Goal: Navigation & Orientation: Find specific page/section

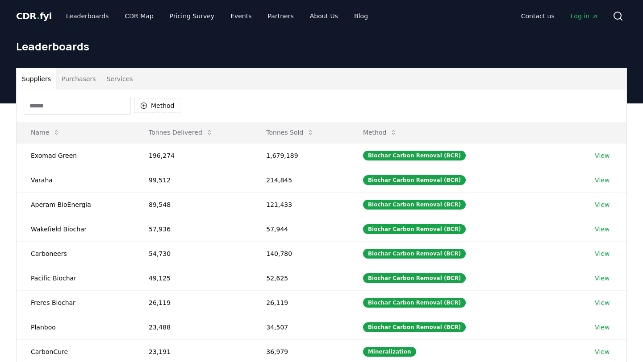
click at [87, 90] on div "Method" at bounding box center [321, 106] width 609 height 32
click at [79, 81] on button "Purchasers" at bounding box center [78, 78] width 45 height 21
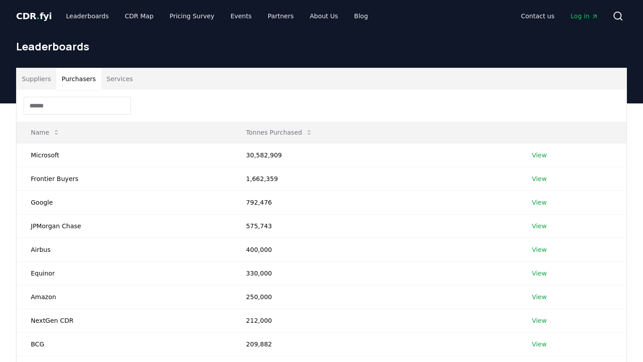
click at [41, 79] on button "Suppliers" at bounding box center [37, 78] width 40 height 21
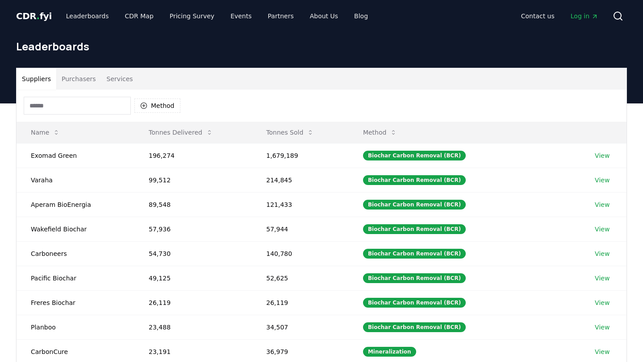
click at [84, 79] on button "Purchasers" at bounding box center [78, 78] width 45 height 21
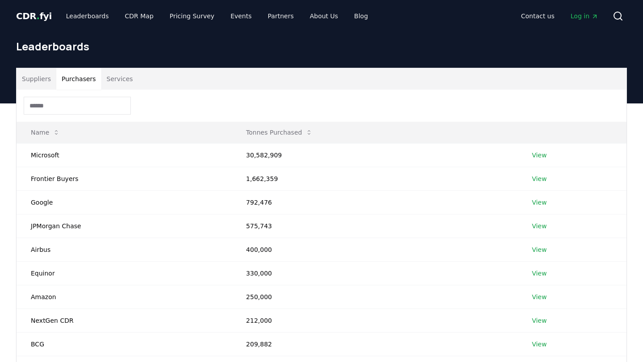
click at [115, 77] on button "Services" at bounding box center [119, 78] width 37 height 21
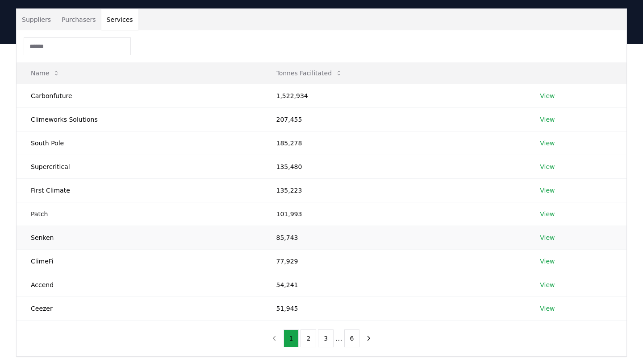
scroll to position [12, 0]
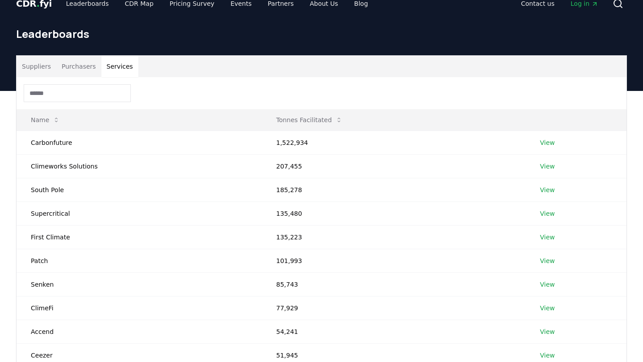
click at [74, 70] on button "Purchasers" at bounding box center [78, 66] width 45 height 21
click at [112, 69] on button "Services" at bounding box center [119, 66] width 37 height 21
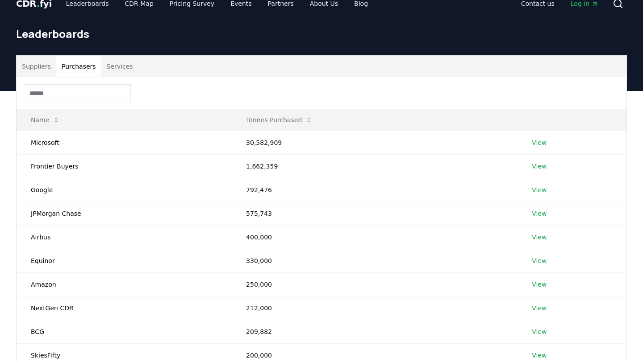
click at [78, 68] on button "Purchasers" at bounding box center [78, 66] width 45 height 21
click at [124, 68] on button "Services" at bounding box center [119, 66] width 37 height 21
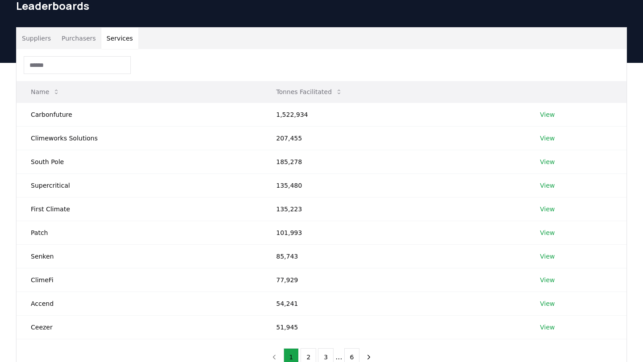
scroll to position [41, 0]
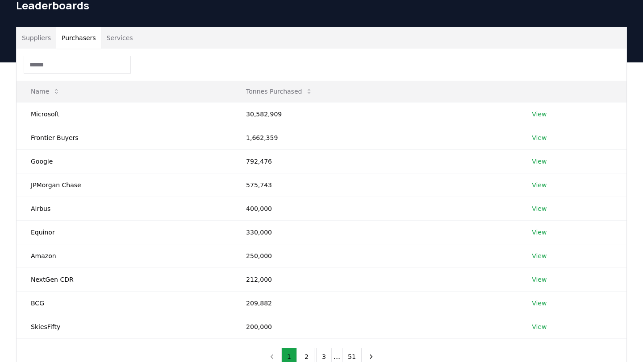
click at [96, 44] on button "Purchasers" at bounding box center [78, 37] width 45 height 21
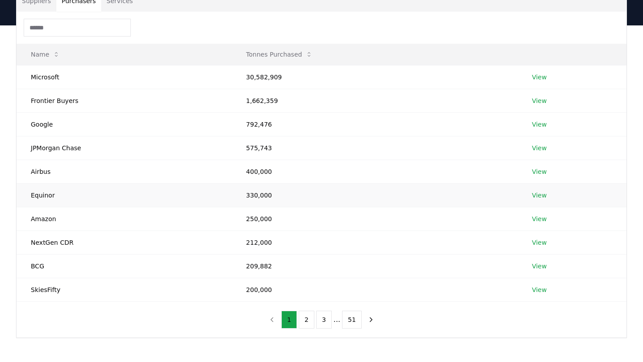
scroll to position [83, 0]
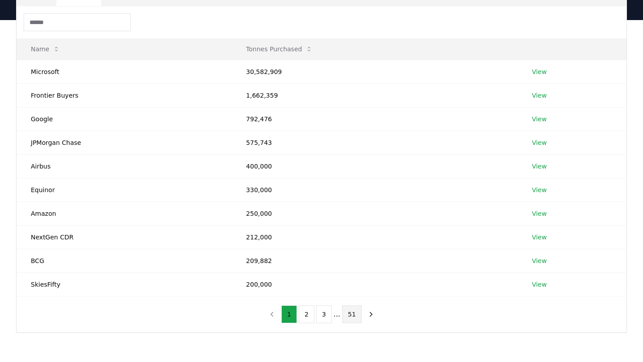
click at [354, 321] on button "51" at bounding box center [352, 315] width 20 height 18
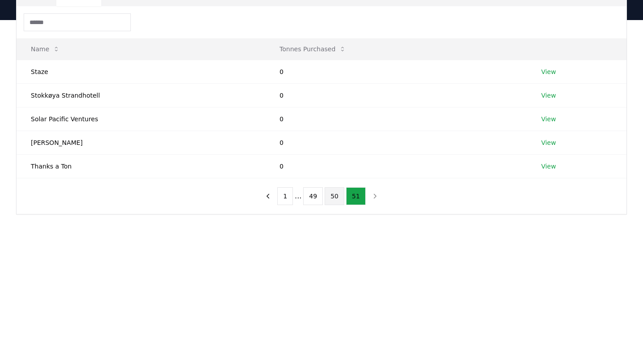
click at [334, 191] on button "50" at bounding box center [334, 196] width 20 height 18
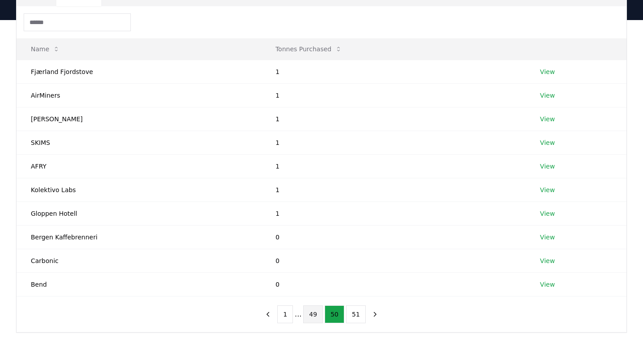
click at [316, 319] on button "49" at bounding box center [313, 315] width 20 height 18
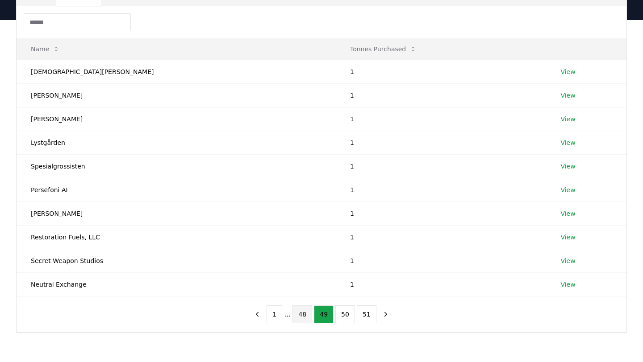
click at [308, 315] on button "48" at bounding box center [302, 315] width 20 height 18
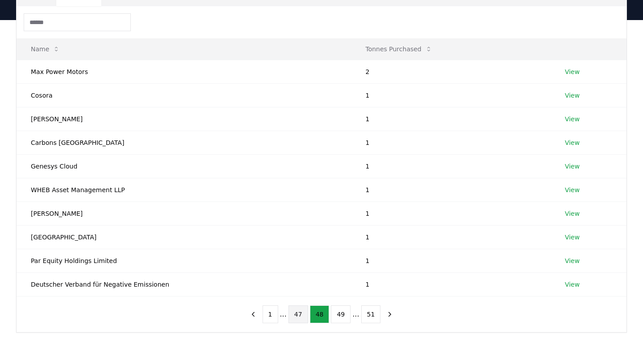
click at [299, 316] on button "47" at bounding box center [298, 315] width 20 height 18
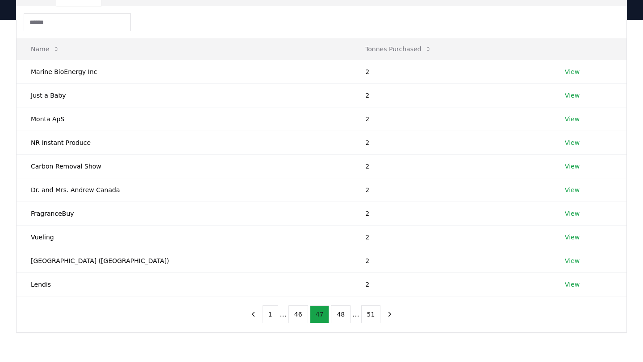
click at [299, 316] on button "46" at bounding box center [298, 315] width 20 height 18
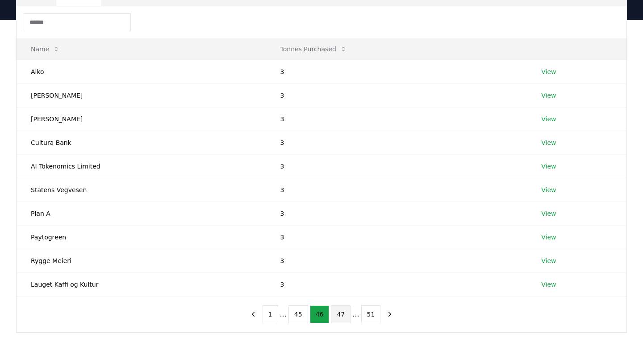
click at [299, 316] on button "45" at bounding box center [298, 315] width 20 height 18
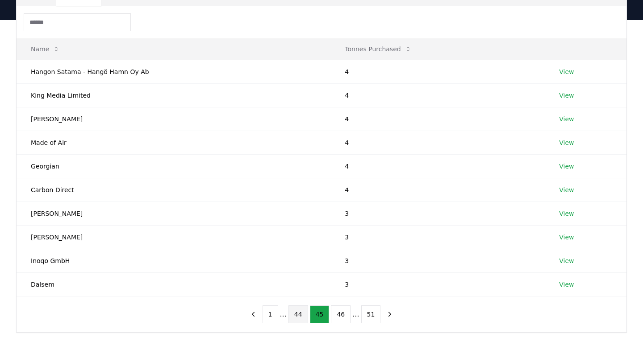
click at [299, 316] on button "44" at bounding box center [298, 315] width 20 height 18
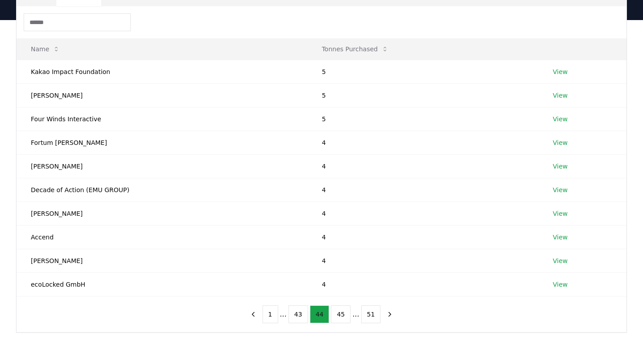
click at [299, 316] on button "43" at bounding box center [298, 315] width 20 height 18
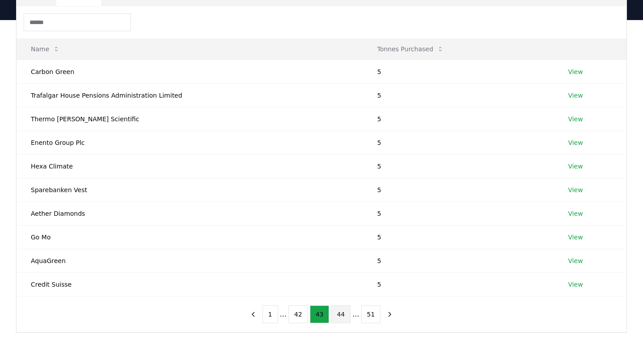
click at [299, 316] on button "42" at bounding box center [298, 315] width 20 height 18
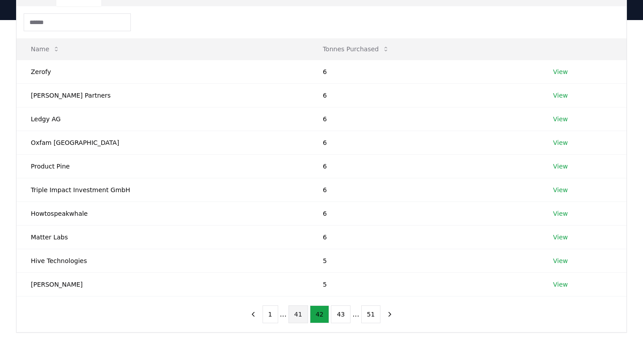
click at [294, 316] on button "41" at bounding box center [298, 315] width 20 height 18
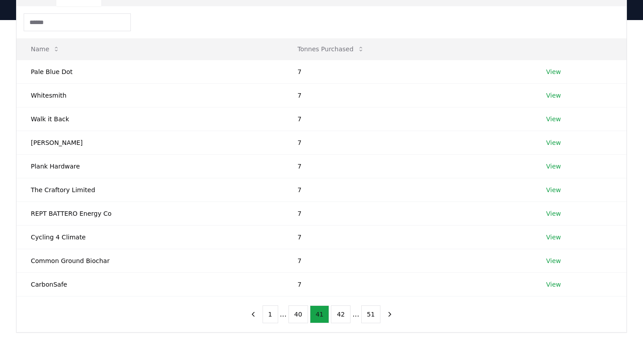
click at [294, 316] on button "40" at bounding box center [298, 315] width 20 height 18
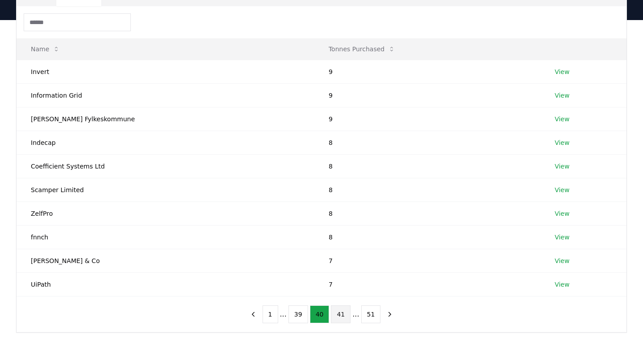
click at [294, 316] on button "39" at bounding box center [298, 315] width 20 height 18
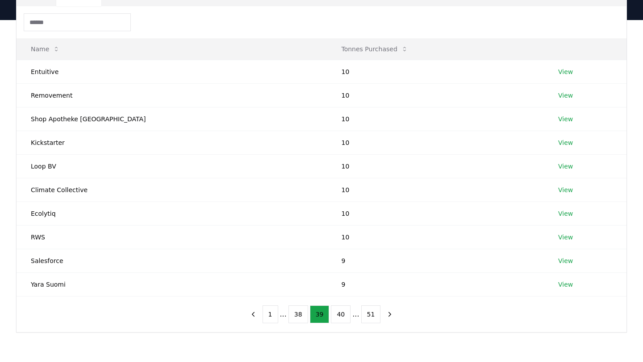
click at [294, 316] on button "38" at bounding box center [298, 315] width 20 height 18
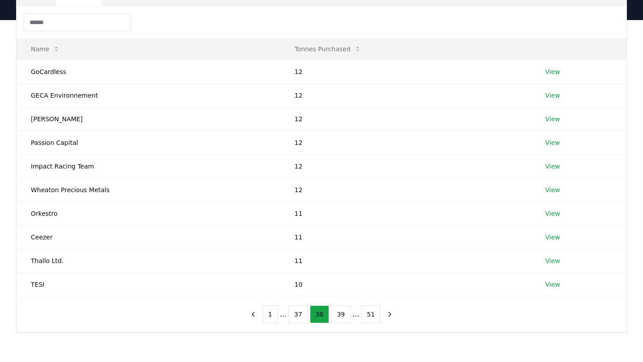
click at [294, 316] on button "37" at bounding box center [298, 315] width 20 height 18
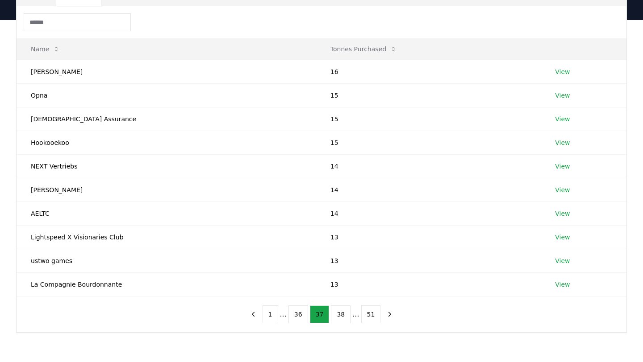
click at [294, 316] on button "36" at bounding box center [298, 315] width 20 height 18
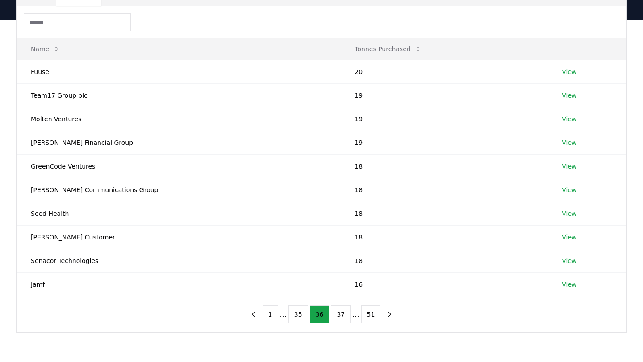
click at [294, 316] on button "35" at bounding box center [298, 315] width 20 height 18
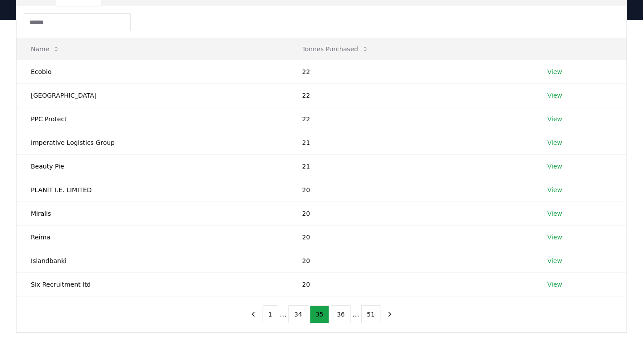
click at [294, 316] on button "34" at bounding box center [298, 315] width 20 height 18
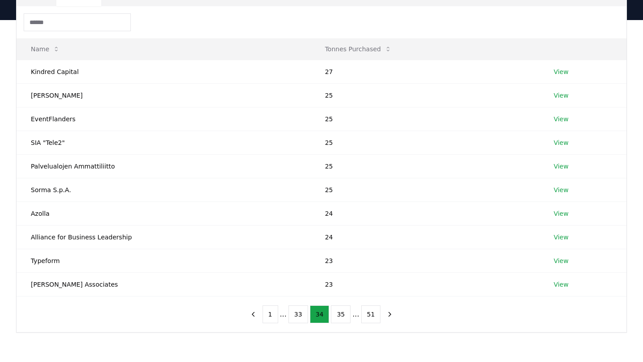
click at [294, 316] on button "33" at bounding box center [298, 315] width 20 height 18
click at [294, 316] on button "31" at bounding box center [298, 315] width 20 height 18
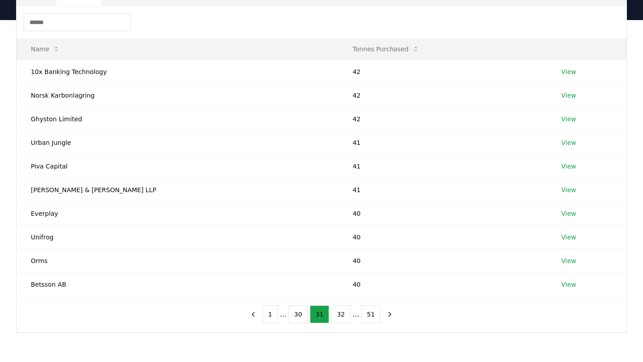
click at [294, 316] on button "30" at bounding box center [298, 315] width 20 height 18
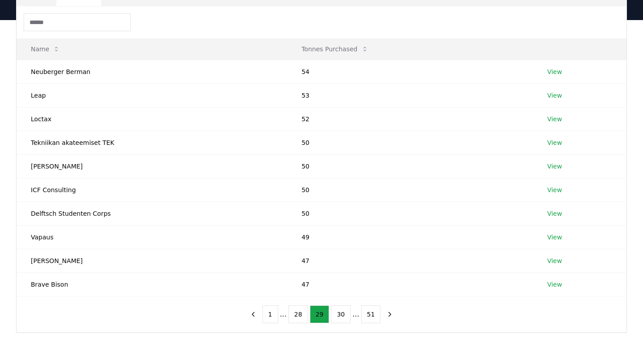
click at [294, 316] on button "28" at bounding box center [298, 315] width 20 height 18
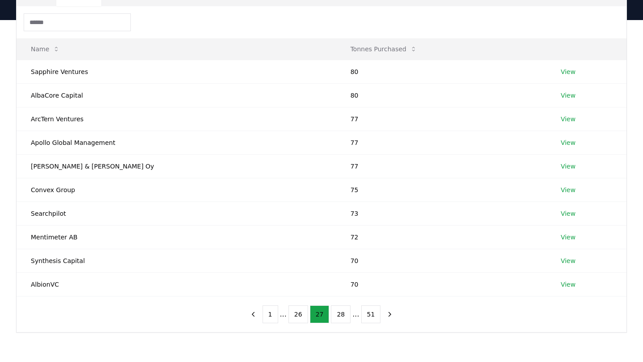
click at [294, 316] on button "26" at bounding box center [298, 315] width 20 height 18
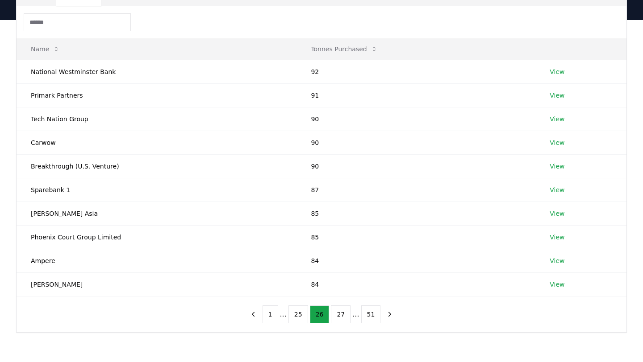
click at [294, 316] on button "25" at bounding box center [298, 315] width 20 height 18
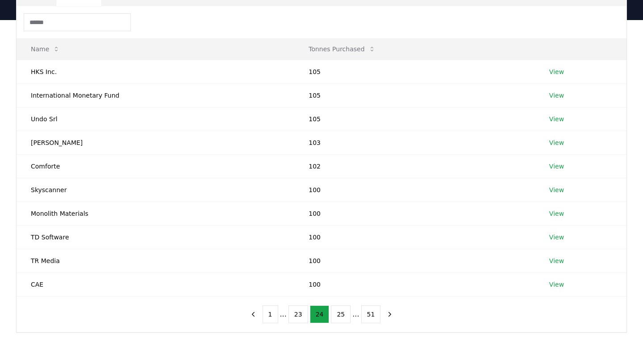
click at [294, 316] on button "23" at bounding box center [298, 315] width 20 height 18
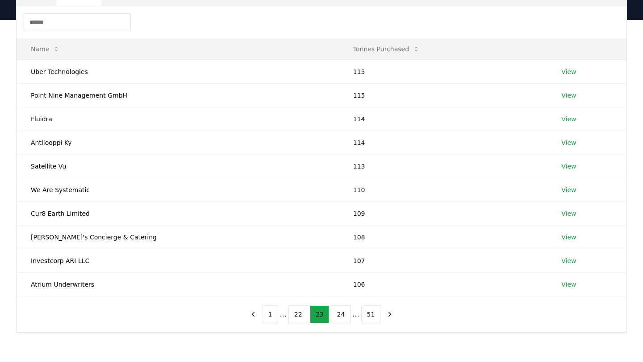
click at [294, 316] on button "22" at bounding box center [298, 315] width 20 height 18
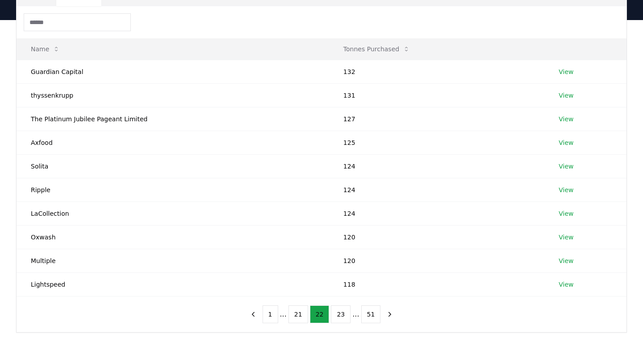
click at [294, 316] on button "21" at bounding box center [298, 315] width 20 height 18
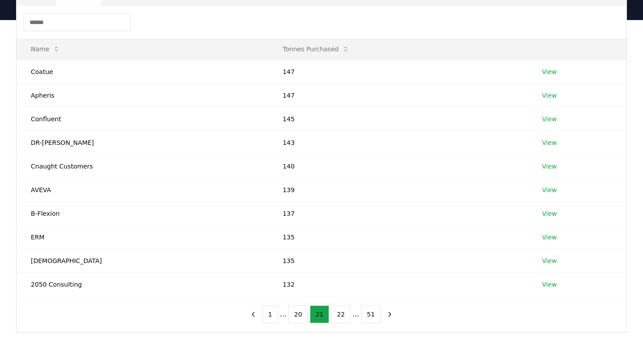
click at [294, 316] on button "20" at bounding box center [298, 315] width 20 height 18
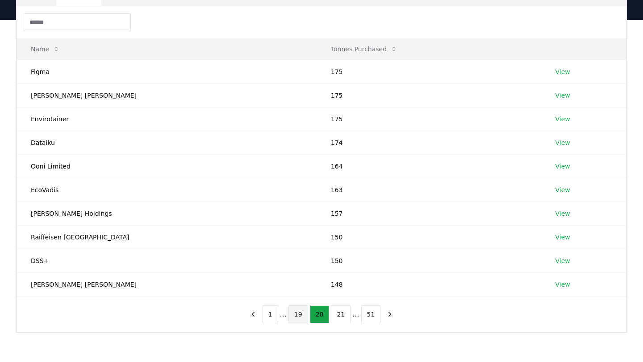
click at [300, 313] on button "19" at bounding box center [298, 315] width 20 height 18
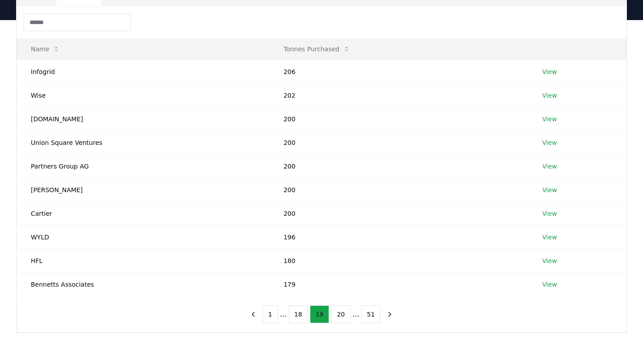
click at [300, 313] on button "18" at bounding box center [298, 315] width 20 height 18
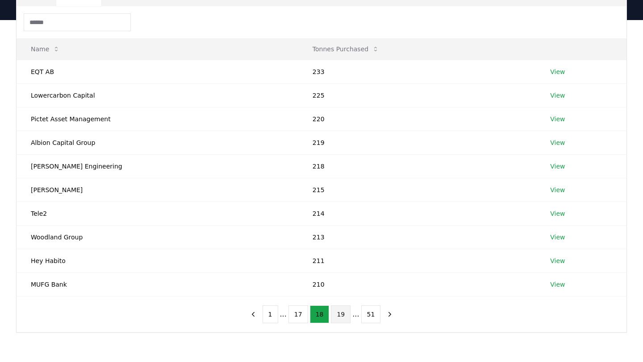
click at [300, 313] on button "17" at bounding box center [298, 315] width 20 height 18
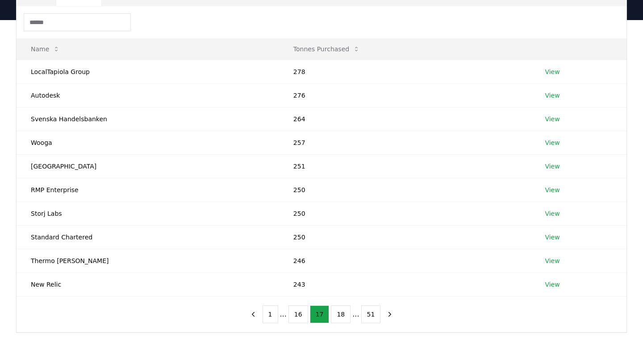
click at [300, 313] on button "16" at bounding box center [298, 315] width 20 height 18
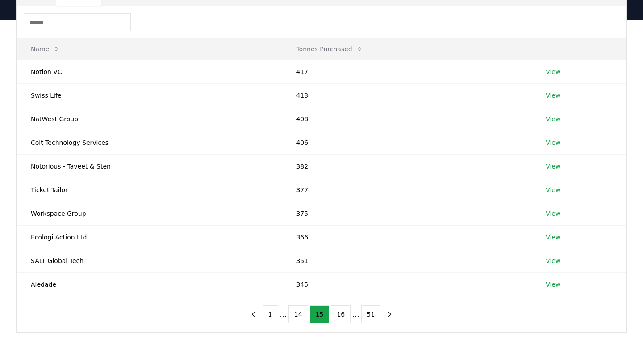
click at [300, 313] on button "14" at bounding box center [298, 315] width 20 height 18
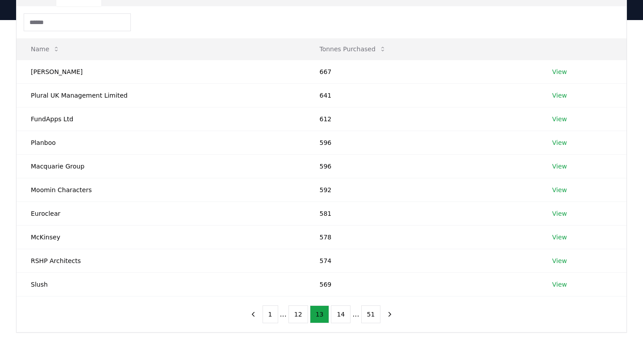
click at [300, 313] on button "12" at bounding box center [298, 315] width 20 height 18
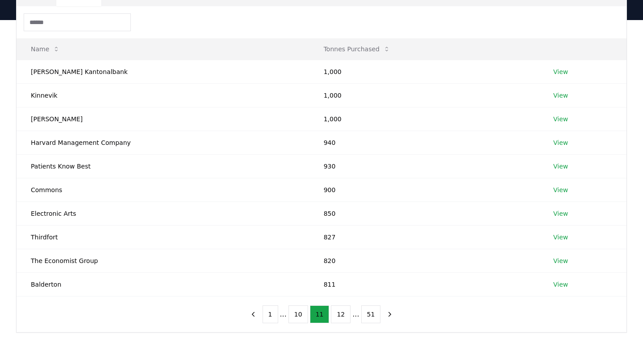
click at [300, 313] on button "10" at bounding box center [298, 315] width 20 height 18
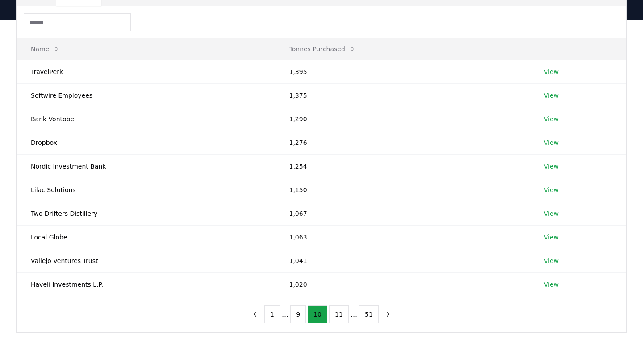
click at [300, 313] on button "9" at bounding box center [298, 315] width 16 height 18
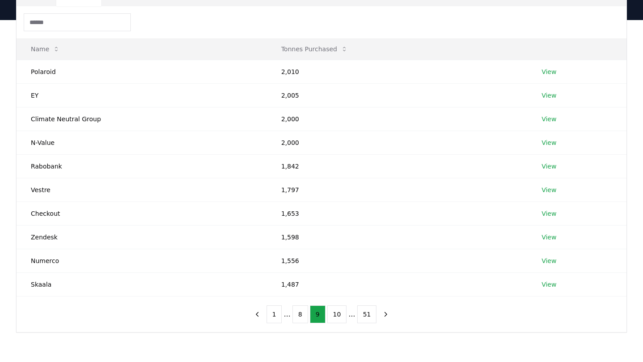
click at [300, 313] on button "8" at bounding box center [300, 315] width 16 height 18
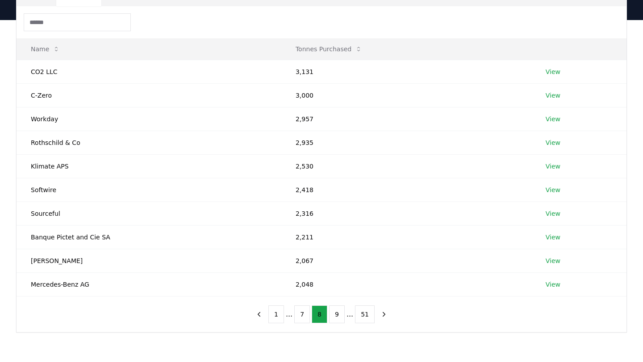
click at [300, 313] on button "7" at bounding box center [302, 315] width 16 height 18
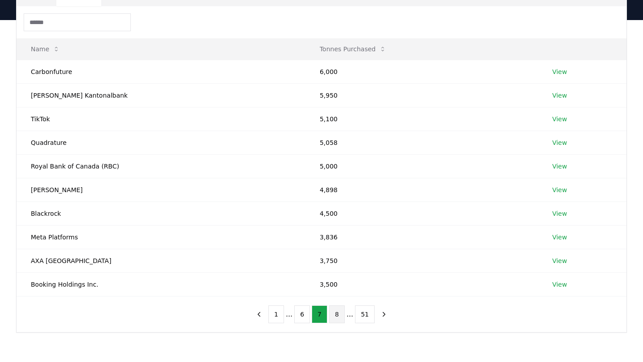
click at [332, 315] on button "8" at bounding box center [337, 315] width 16 height 18
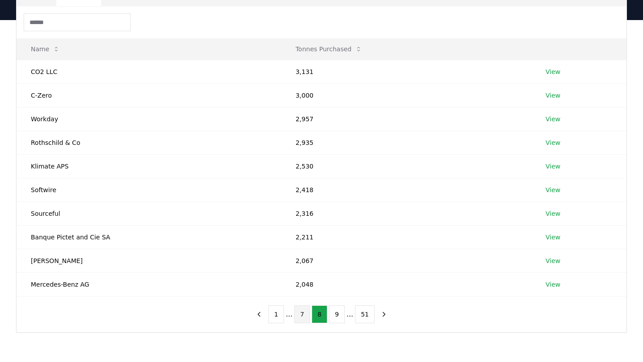
click at [303, 312] on button "7" at bounding box center [302, 315] width 16 height 18
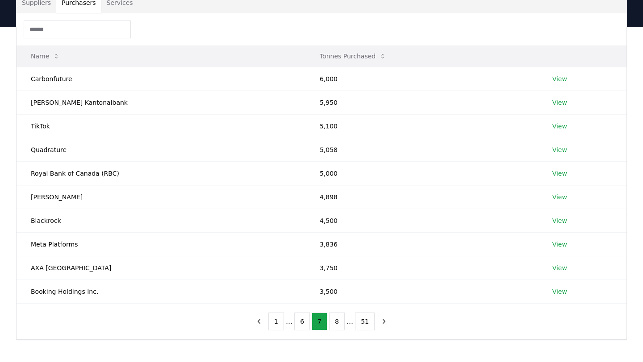
scroll to position [87, 0]
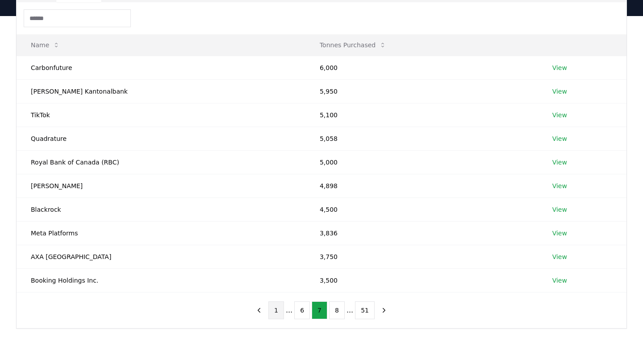
click at [276, 312] on button "1" at bounding box center [276, 311] width 16 height 18
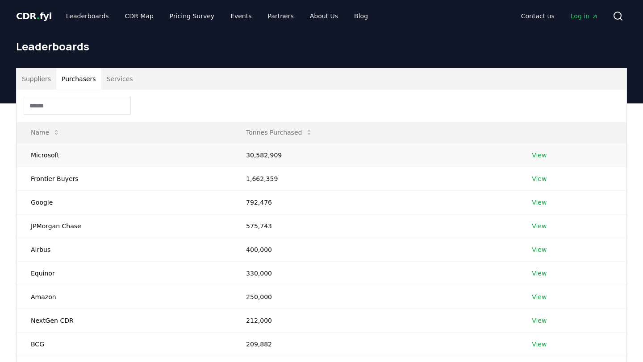
scroll to position [190, 0]
